Goal: Information Seeking & Learning: Learn about a topic

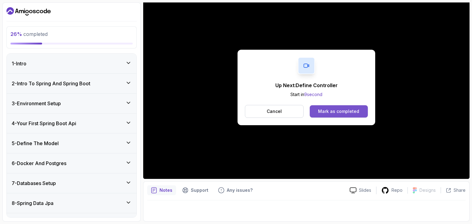
click at [328, 112] on div "Mark as completed" at bounding box center [338, 111] width 41 height 6
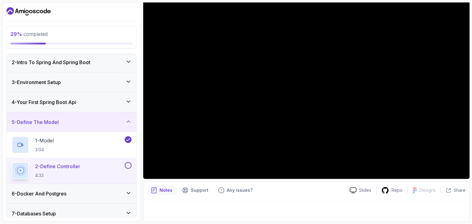
scroll to position [31, 0]
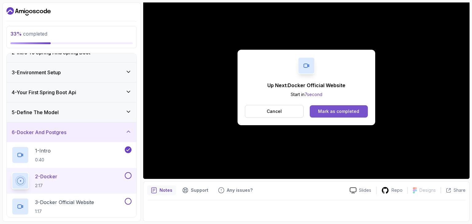
click at [330, 108] on div "Mark as completed" at bounding box center [338, 111] width 41 height 6
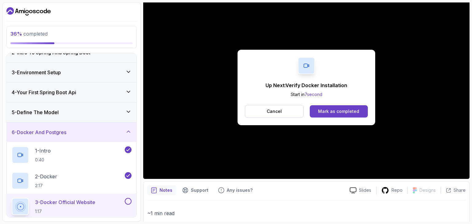
click at [330, 108] on div "Mark as completed" at bounding box center [338, 111] width 41 height 6
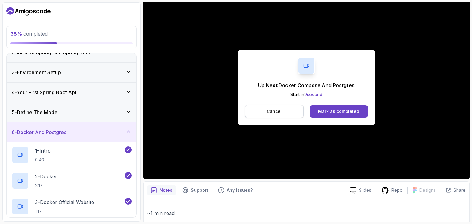
click at [293, 115] on button "Cancel" at bounding box center [274, 111] width 59 height 13
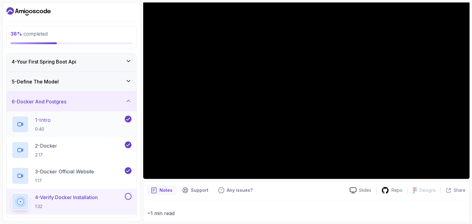
scroll to position [92, 0]
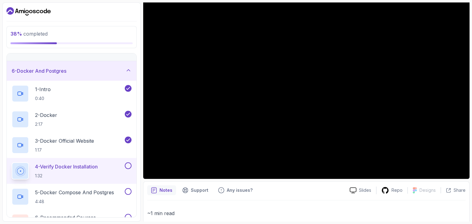
click at [130, 165] on button at bounding box center [128, 166] width 7 height 7
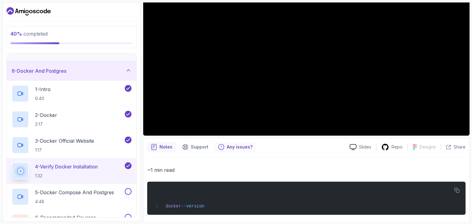
scroll to position [108, 0]
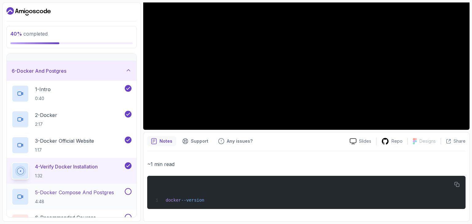
click at [100, 187] on div "5 - Docker Compose And Postgres 4:48" at bounding box center [72, 197] width 130 height 26
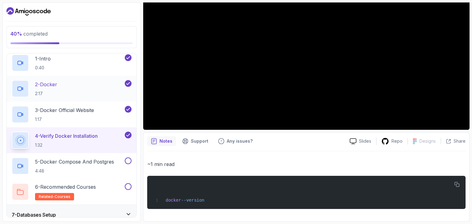
scroll to position [154, 0]
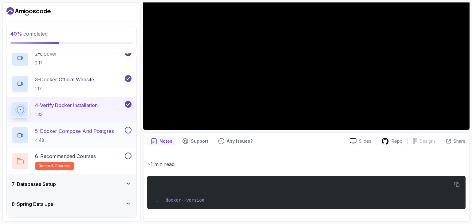
click at [97, 132] on p "5 - Docker Compose And Postgres" at bounding box center [74, 131] width 79 height 7
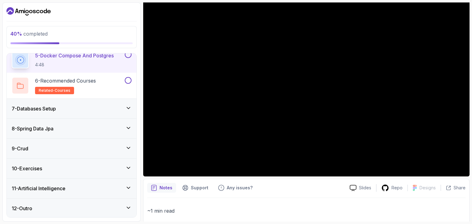
scroll to position [31, 0]
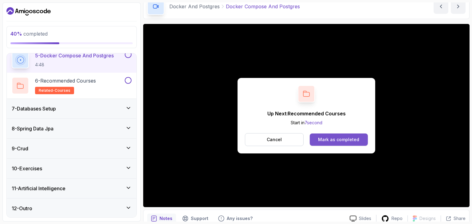
click at [357, 143] on div "Mark as completed" at bounding box center [338, 140] width 41 height 6
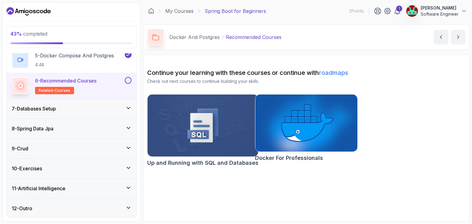
click at [129, 80] on button at bounding box center [128, 80] width 7 height 7
click at [127, 106] on icon at bounding box center [128, 108] width 6 height 6
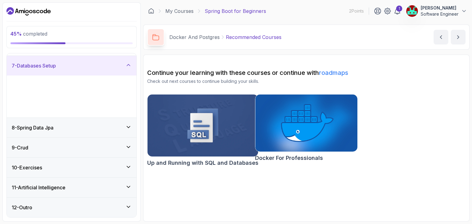
scroll to position [74, 0]
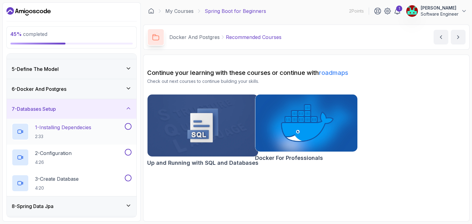
click at [91, 127] on p "1 - Installing Dependecies" at bounding box center [63, 127] width 56 height 7
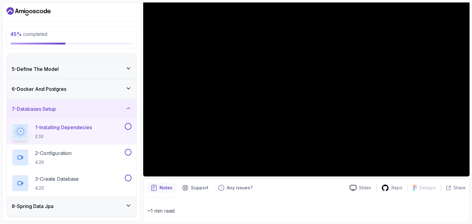
scroll to position [31, 0]
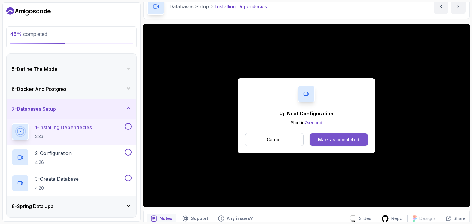
click at [333, 136] on button "Mark as completed" at bounding box center [339, 140] width 58 height 12
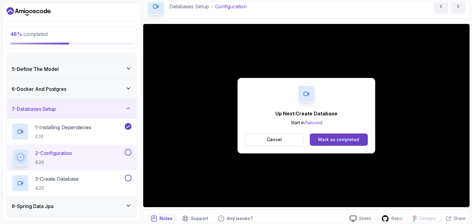
click at [333, 136] on button "Mark as completed" at bounding box center [339, 140] width 58 height 12
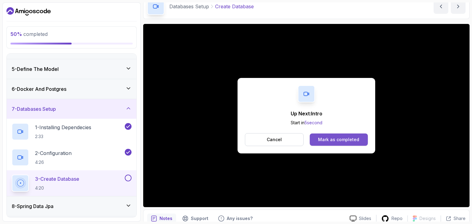
click at [348, 134] on button "Mark as completed" at bounding box center [339, 140] width 58 height 12
